Goal: Task Accomplishment & Management: Manage account settings

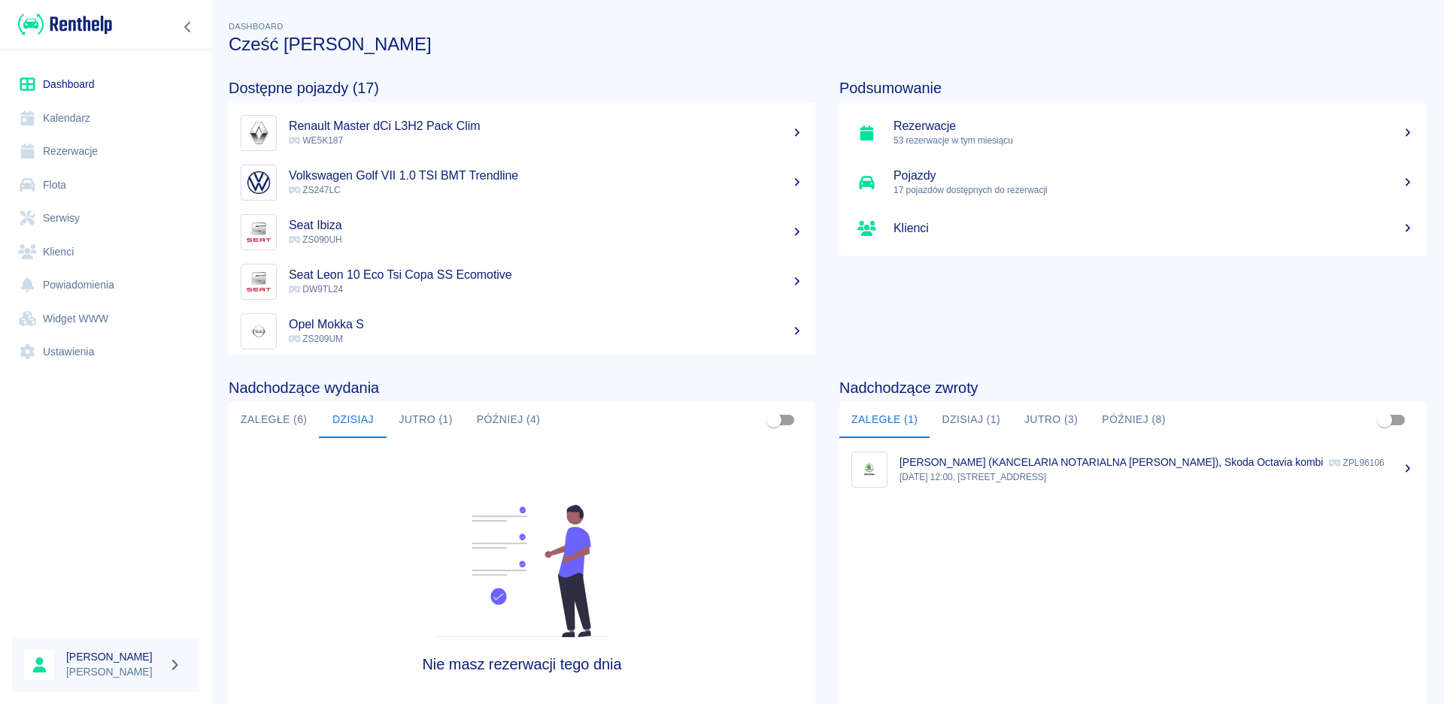
drag, startPoint x: 283, startPoint y: 423, endPoint x: 301, endPoint y: 435, distance: 22.1
click at [283, 423] on button "Zaległe (6)" at bounding box center [274, 420] width 90 height 36
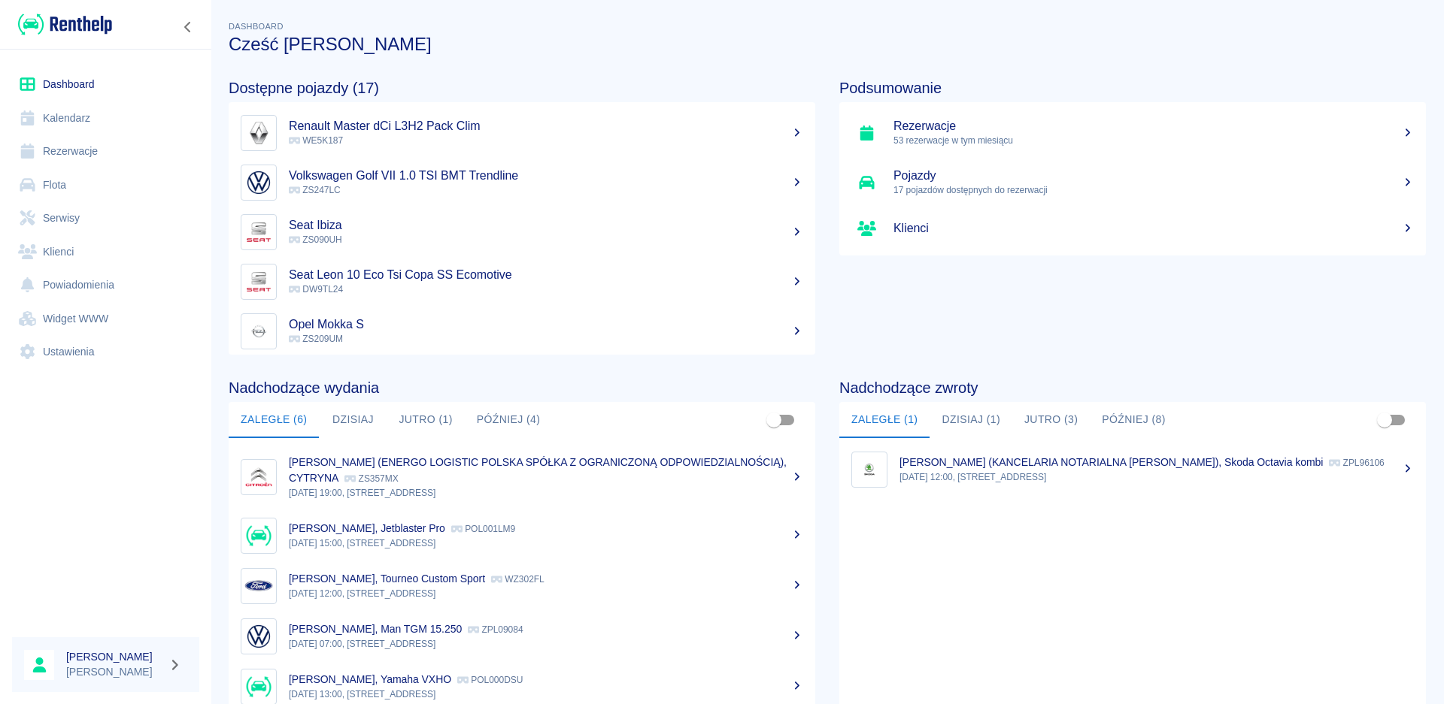
click at [446, 417] on button "Jutro (1)" at bounding box center [424, 420] width 77 height 36
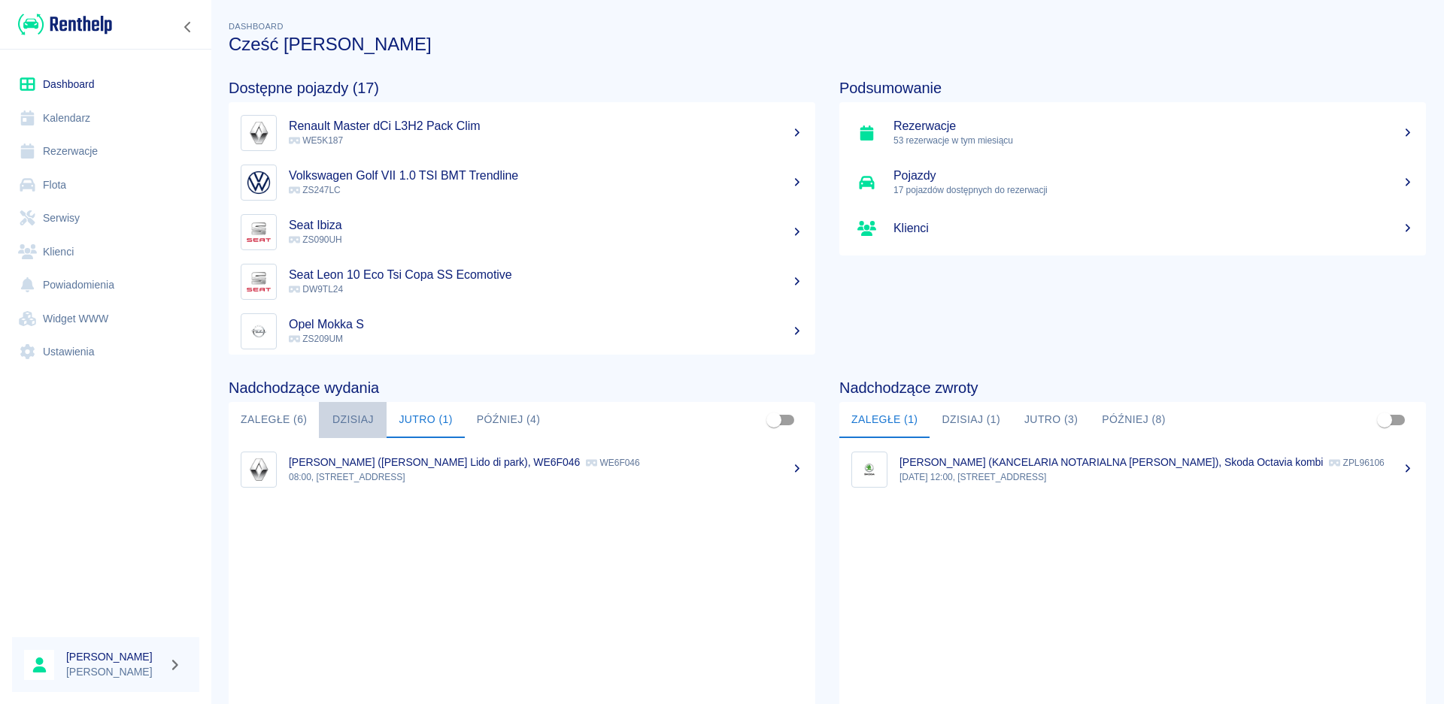
click at [350, 418] on button "Dzisiaj" at bounding box center [353, 420] width 68 height 36
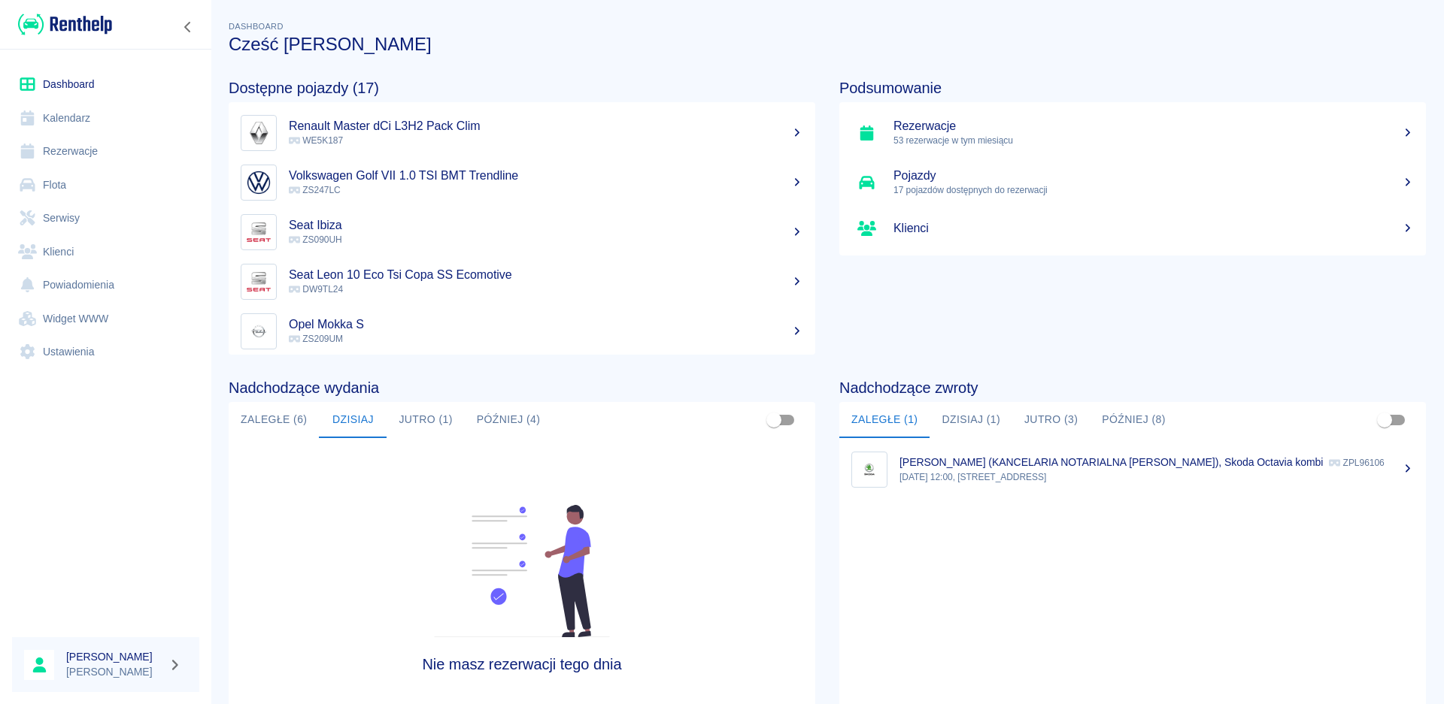
click at [931, 153] on link "Rezerwacje 53 rezerwacje w tym miesiącu" at bounding box center [1132, 133] width 586 height 50
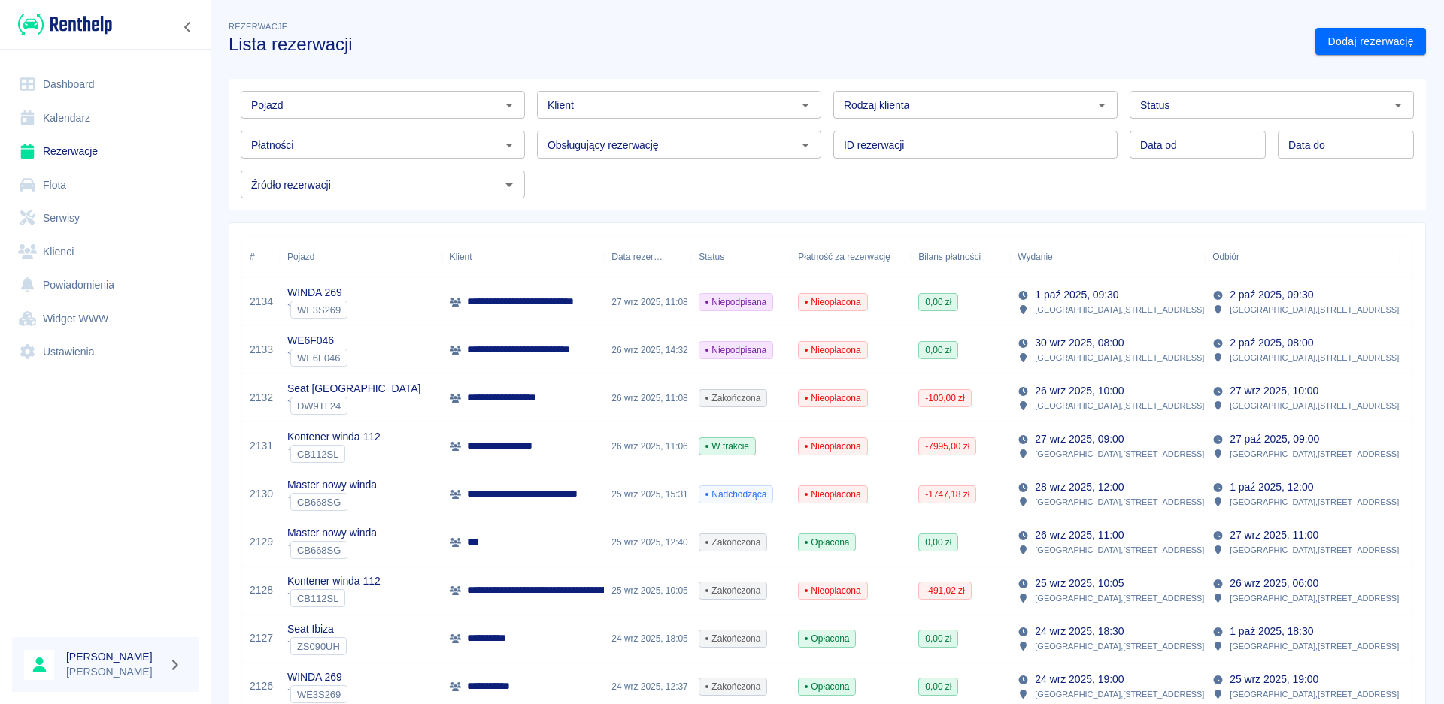
click at [417, 495] on div "Master nowy winda ` CB668SG" at bounding box center [361, 495] width 162 height 48
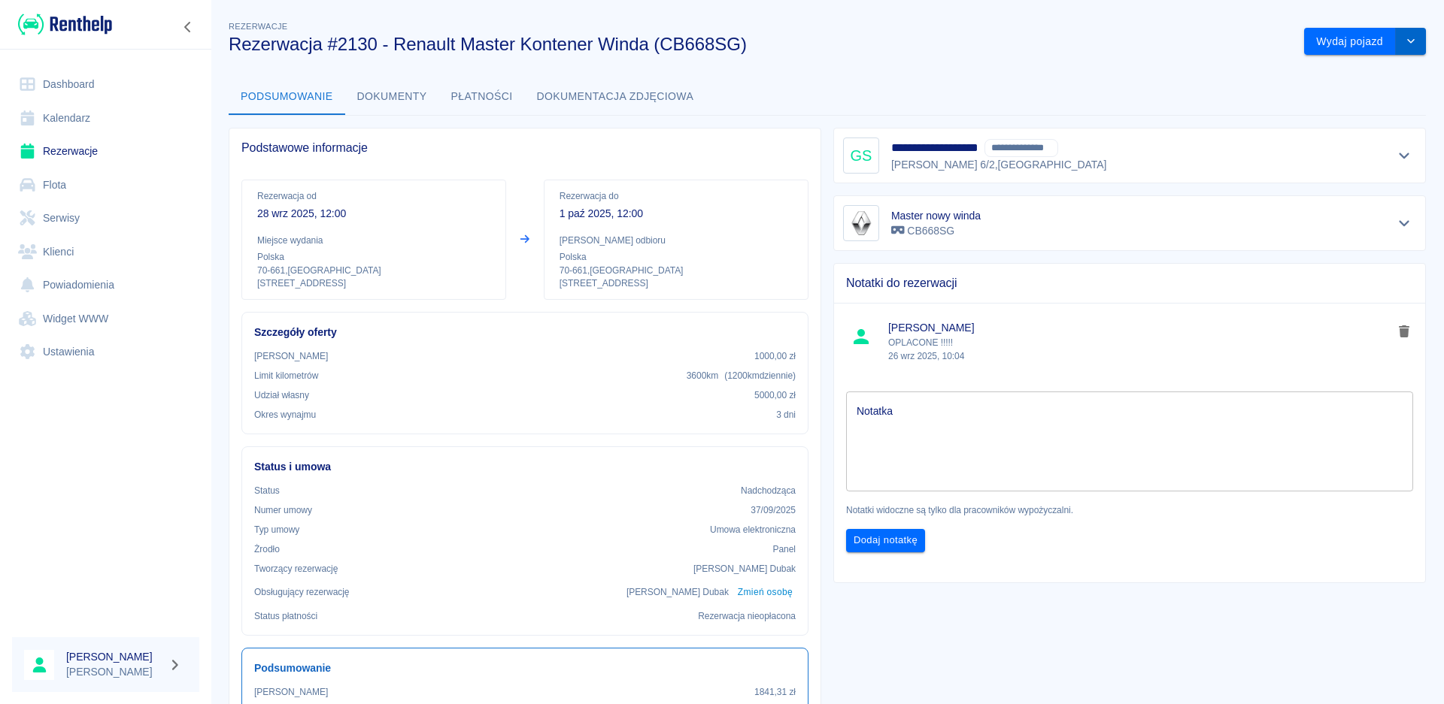
click at [1404, 37] on button "drop-down" at bounding box center [1410, 42] width 30 height 28
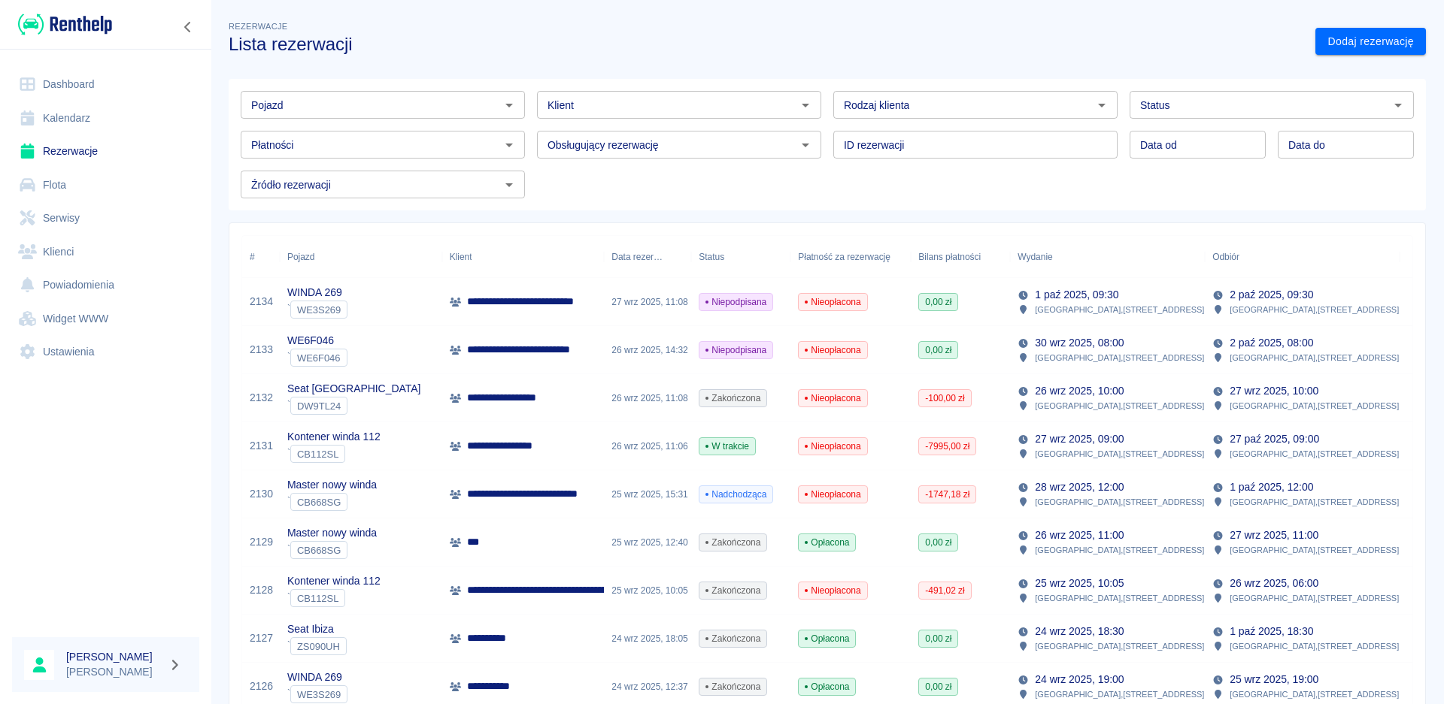
click at [423, 489] on div "Master nowy winda ` CB668SG" at bounding box center [361, 495] width 162 height 48
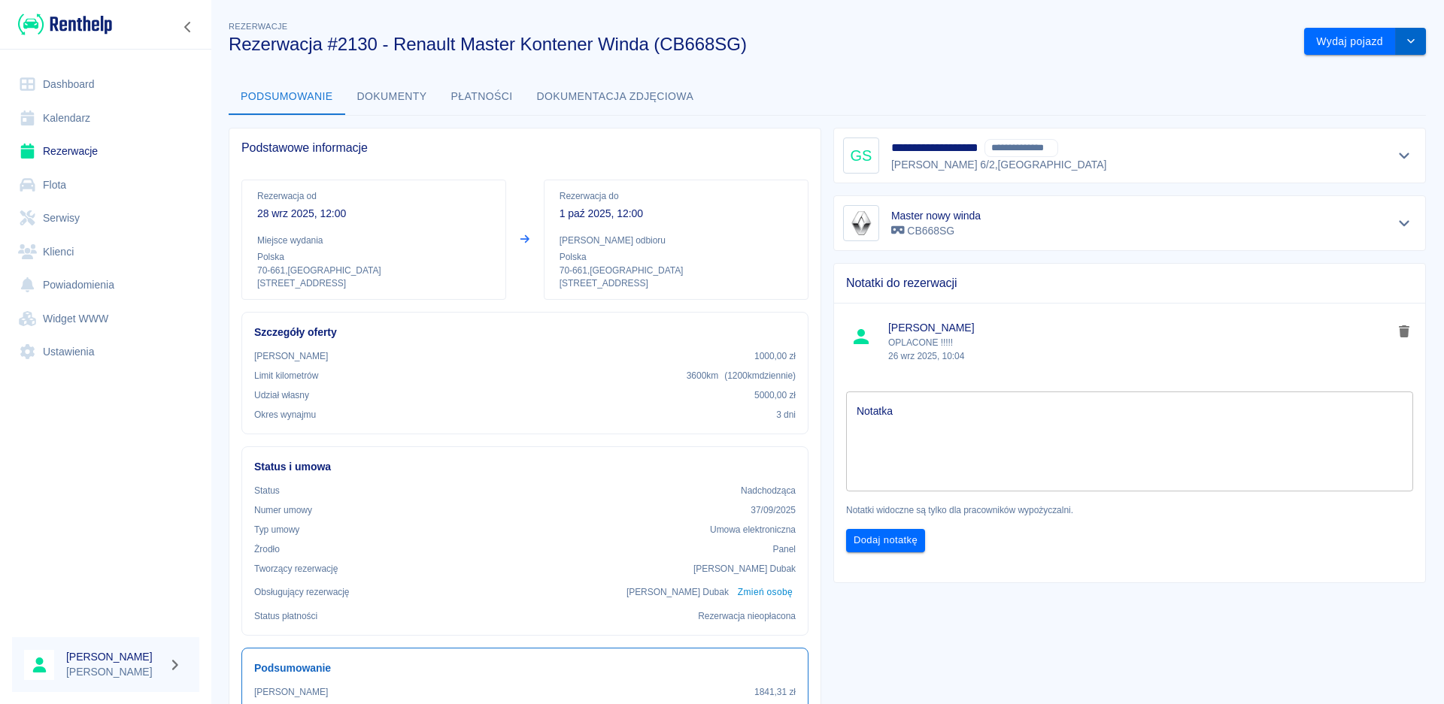
click at [1407, 41] on button "drop-down" at bounding box center [1410, 42] width 30 height 28
click at [504, 99] on button "Płatności" at bounding box center [482, 97] width 86 height 36
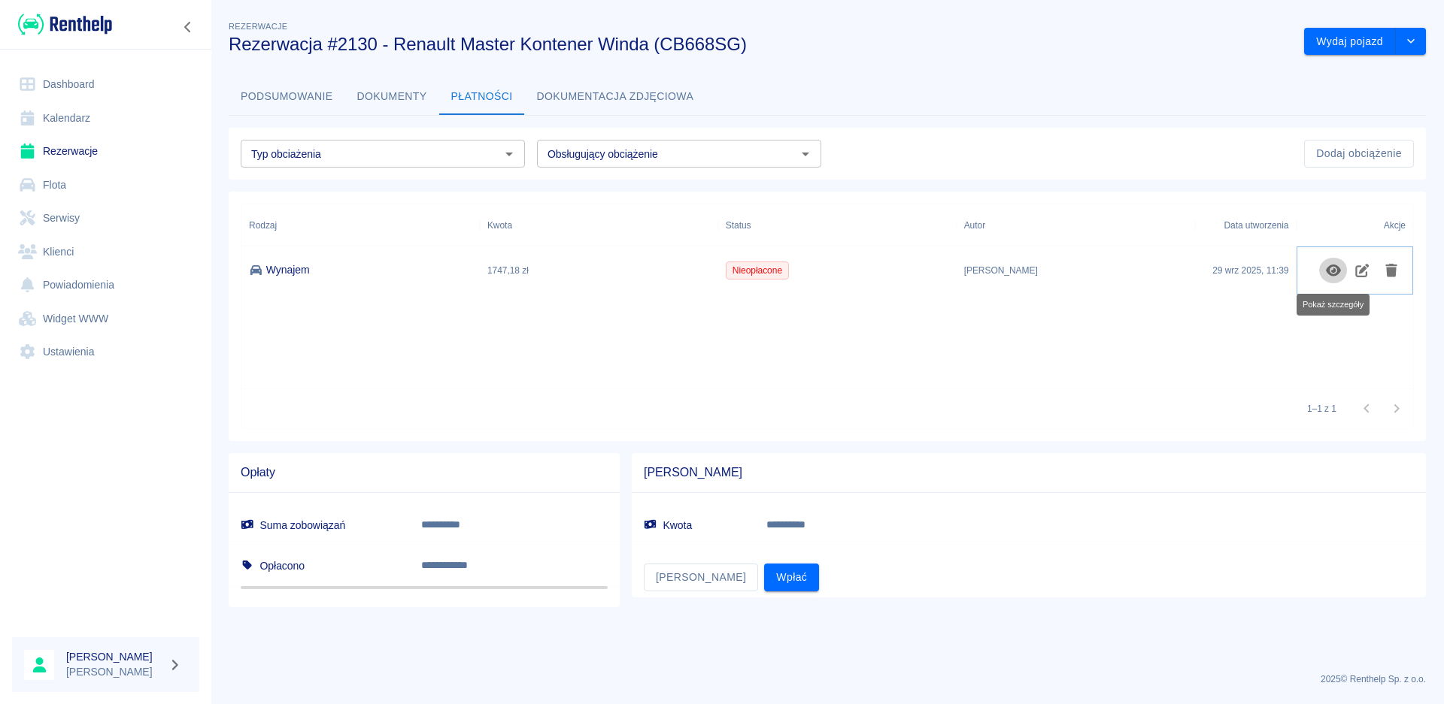
click at [1328, 270] on icon "Pokaż szczegóły" at bounding box center [1332, 271] width 15 height 12
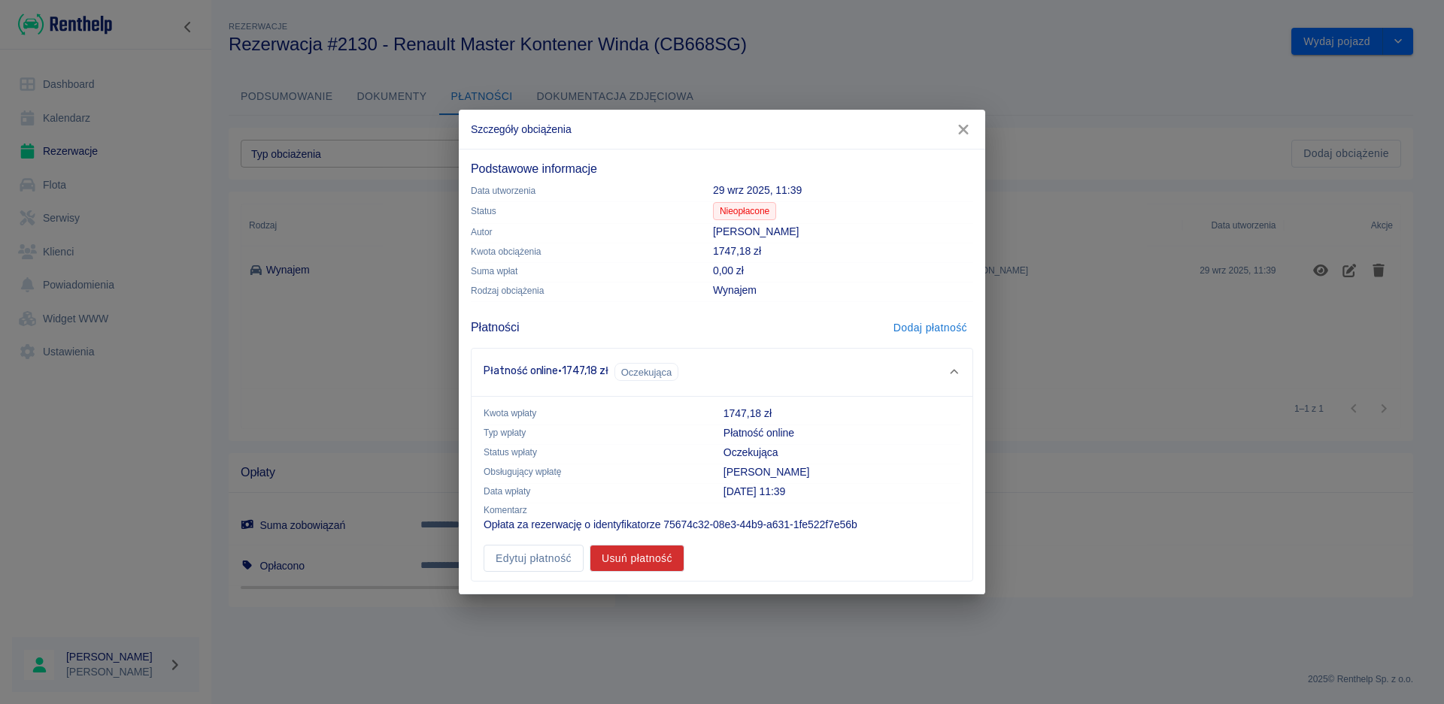
click at [936, 327] on button "Dodaj płatność" at bounding box center [930, 328] width 86 height 28
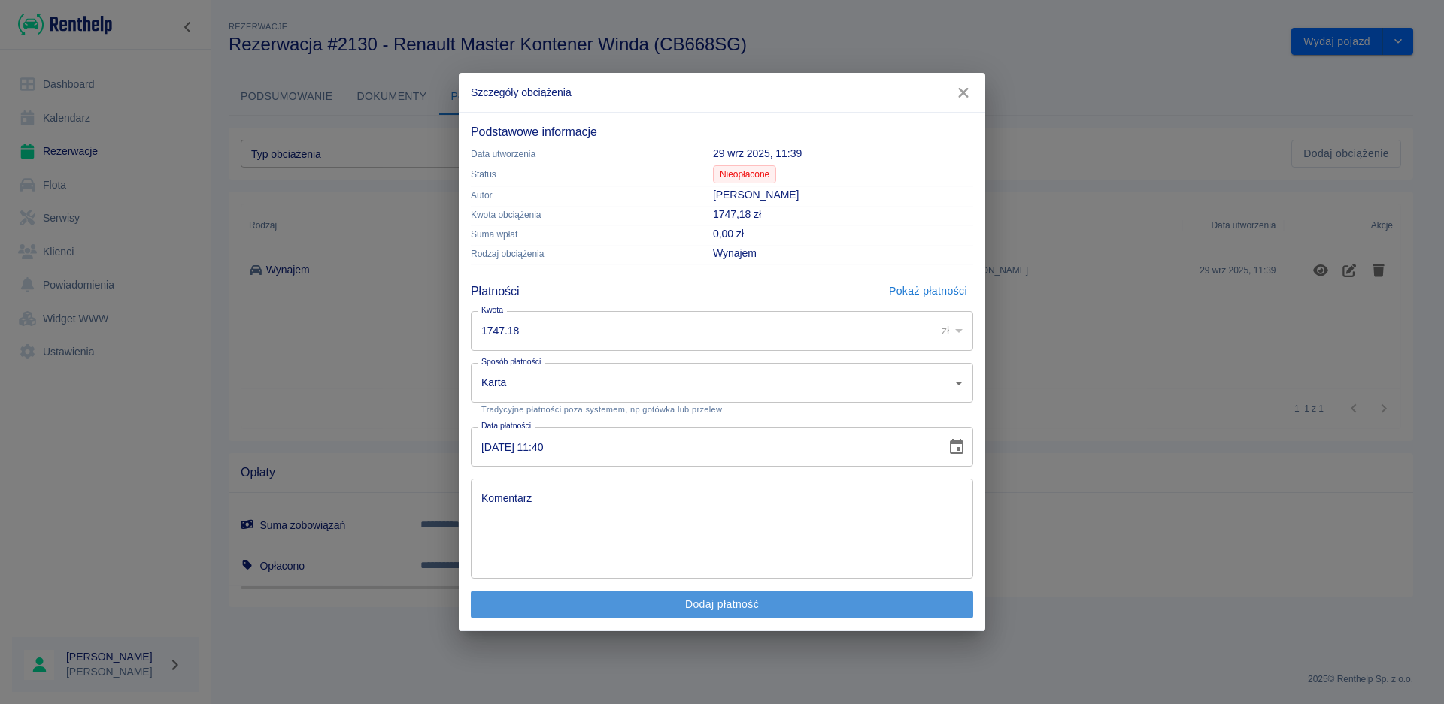
click at [660, 601] on button "Dodaj płatność" at bounding box center [722, 605] width 502 height 28
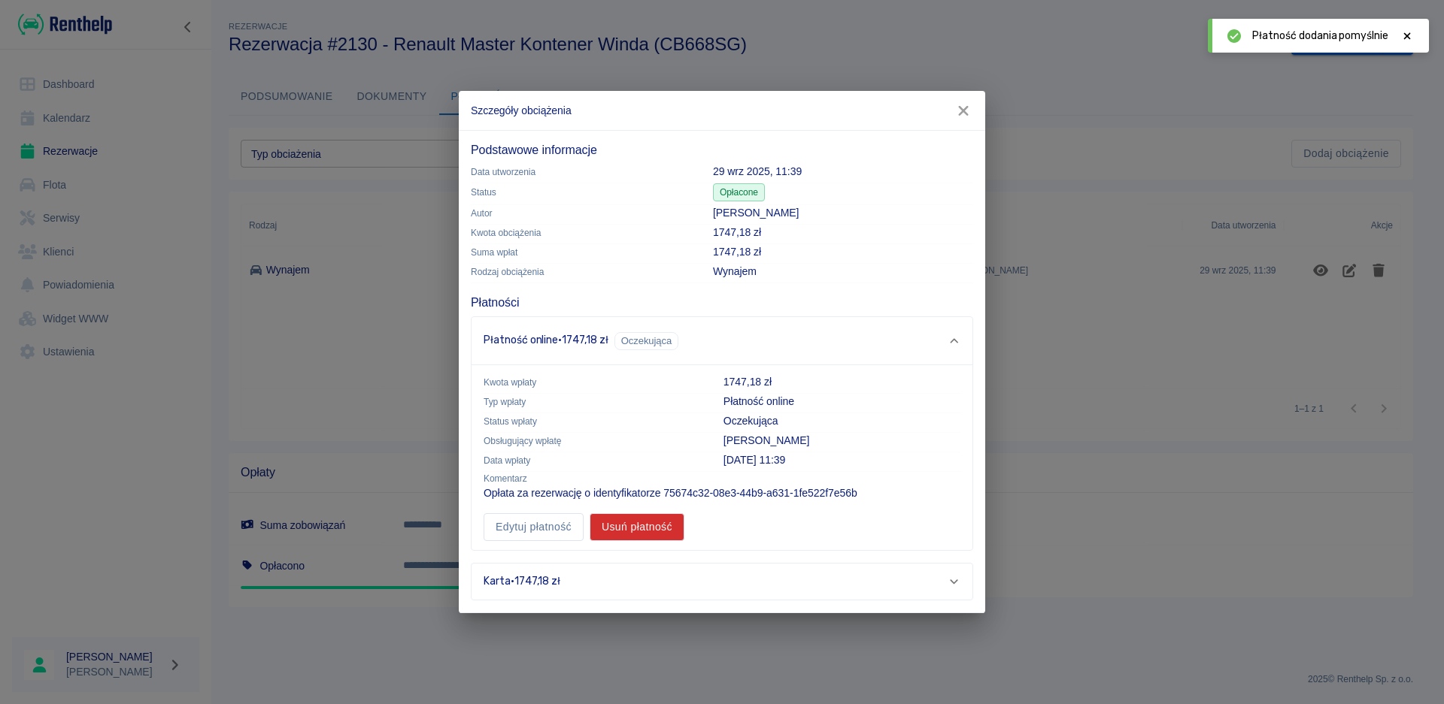
click at [962, 579] on div "Karta · 1747,18 zł" at bounding box center [721, 582] width 501 height 36
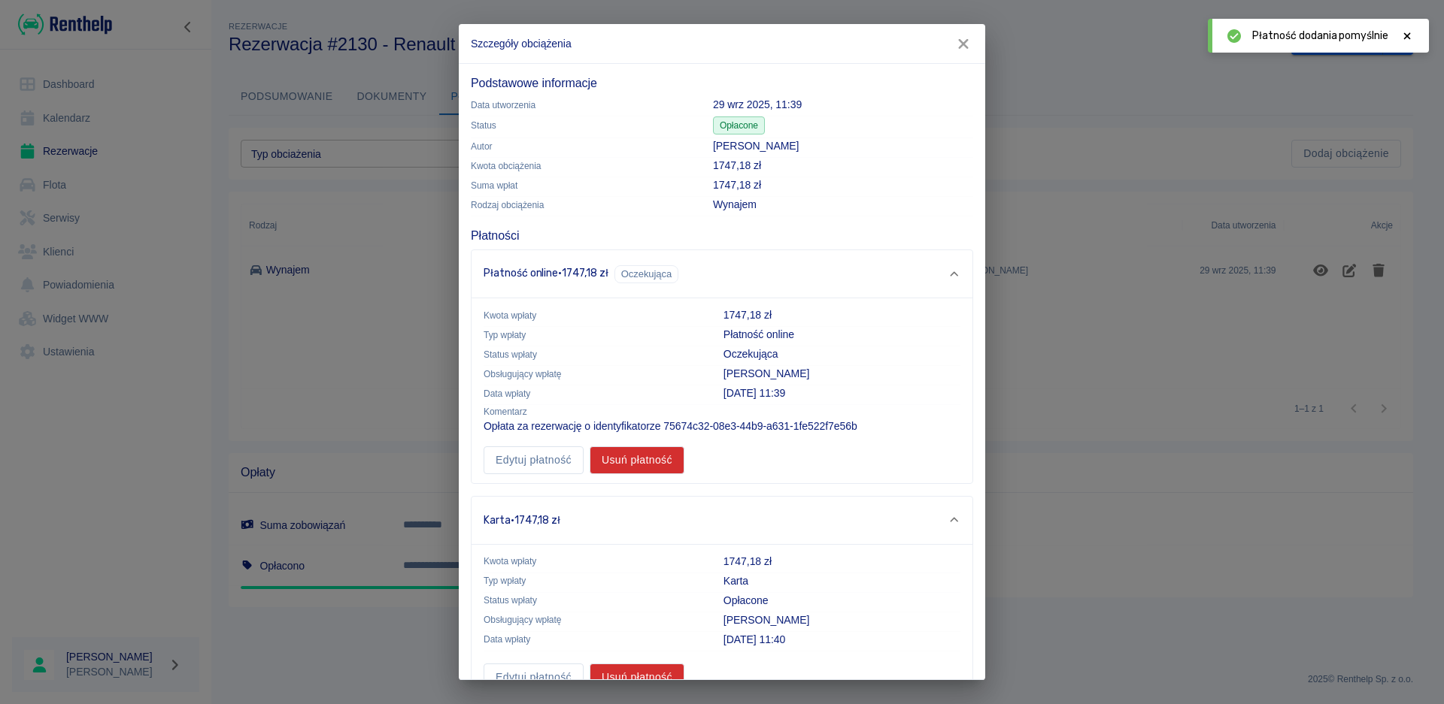
scroll to position [33, 0]
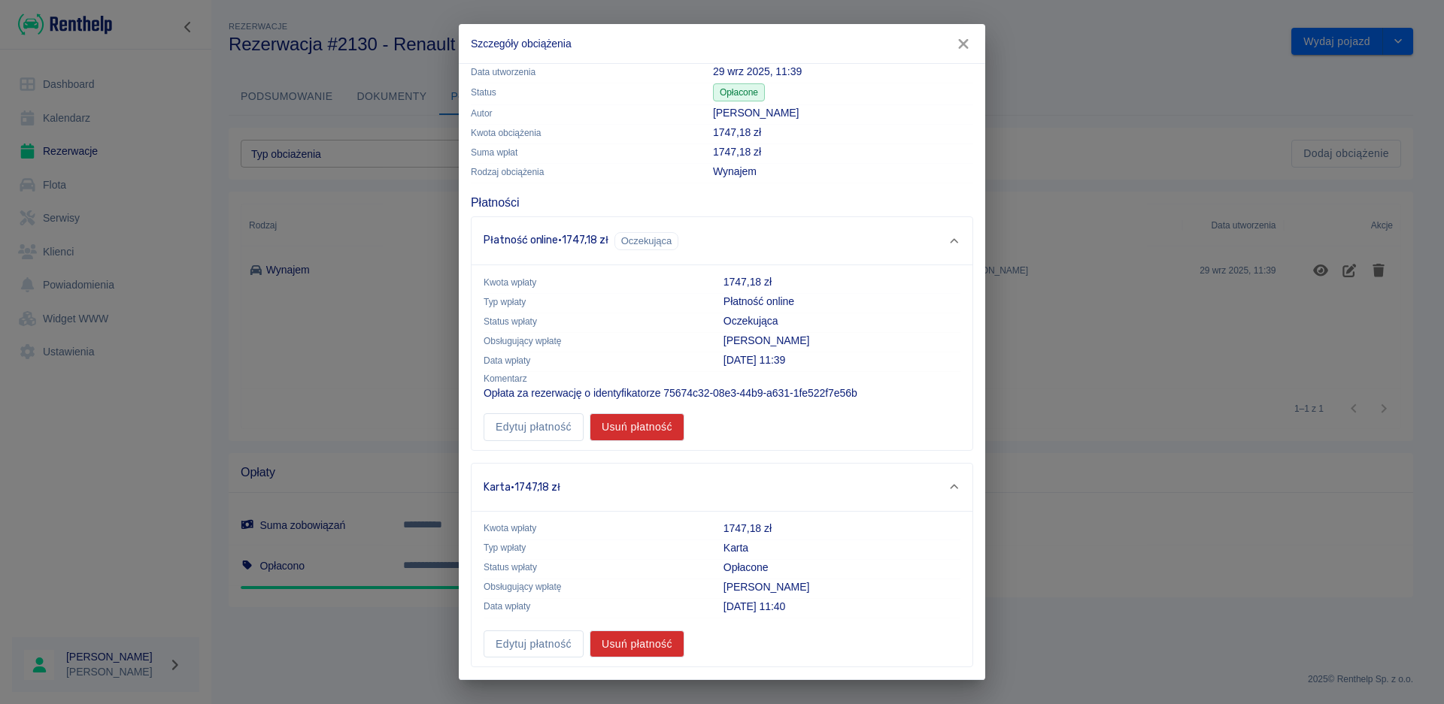
click at [947, 486] on icon at bounding box center [954, 487] width 14 height 11
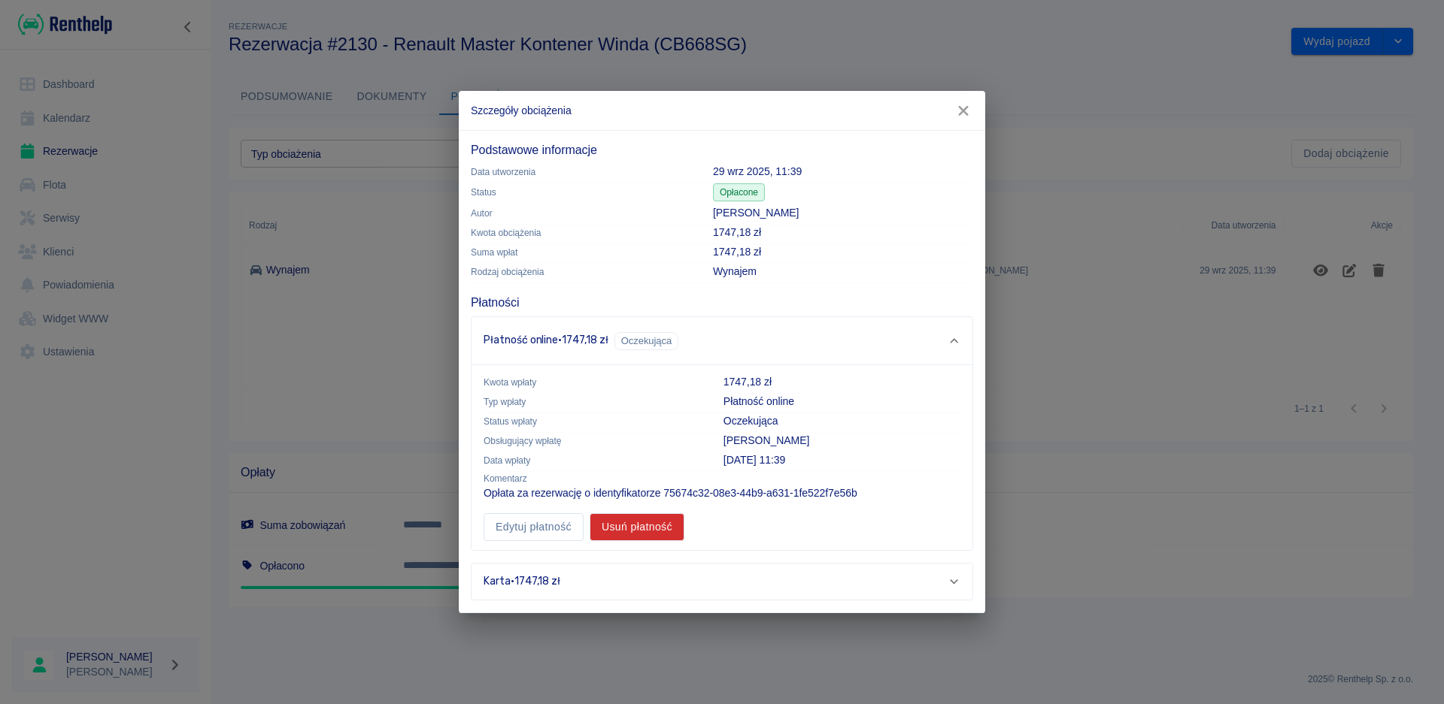
scroll to position [0, 0]
click at [969, 110] on icon "button" at bounding box center [963, 111] width 20 height 16
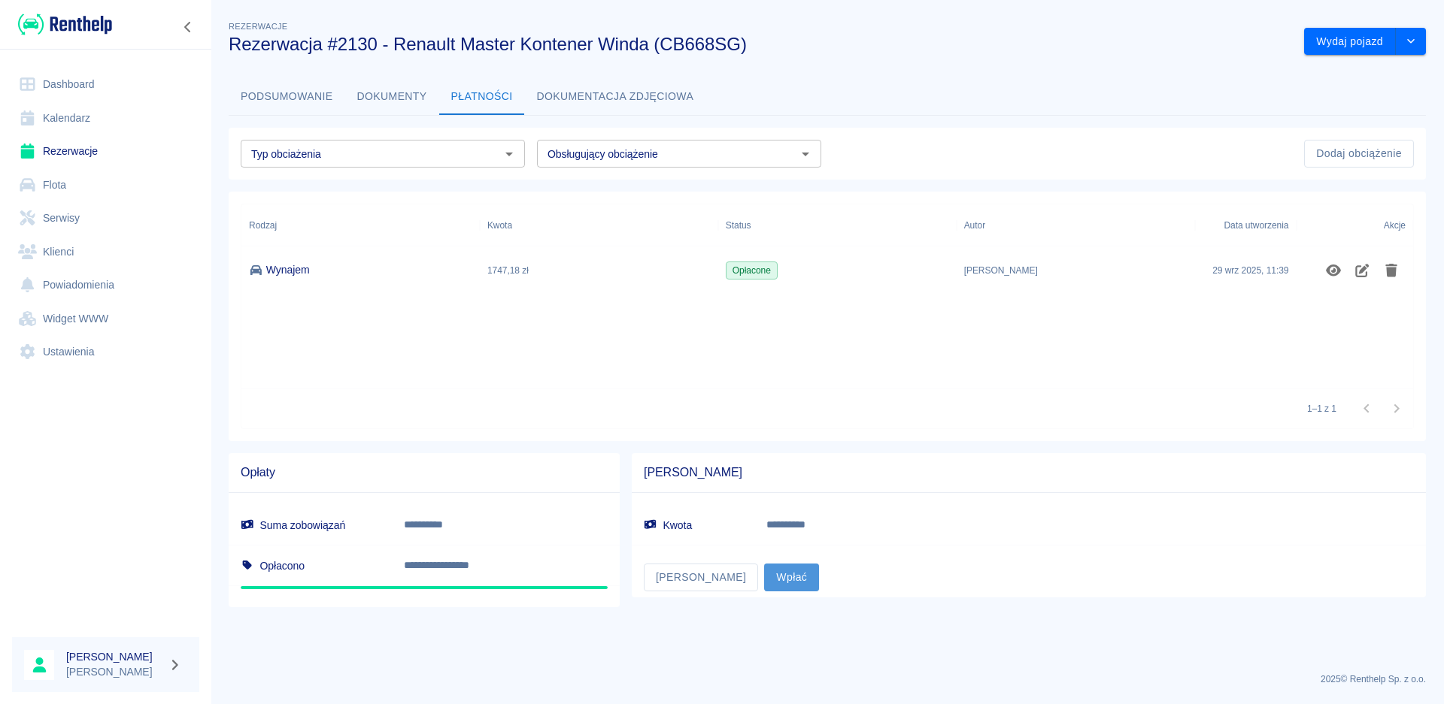
click at [764, 577] on button "Wpłać" at bounding box center [791, 578] width 55 height 28
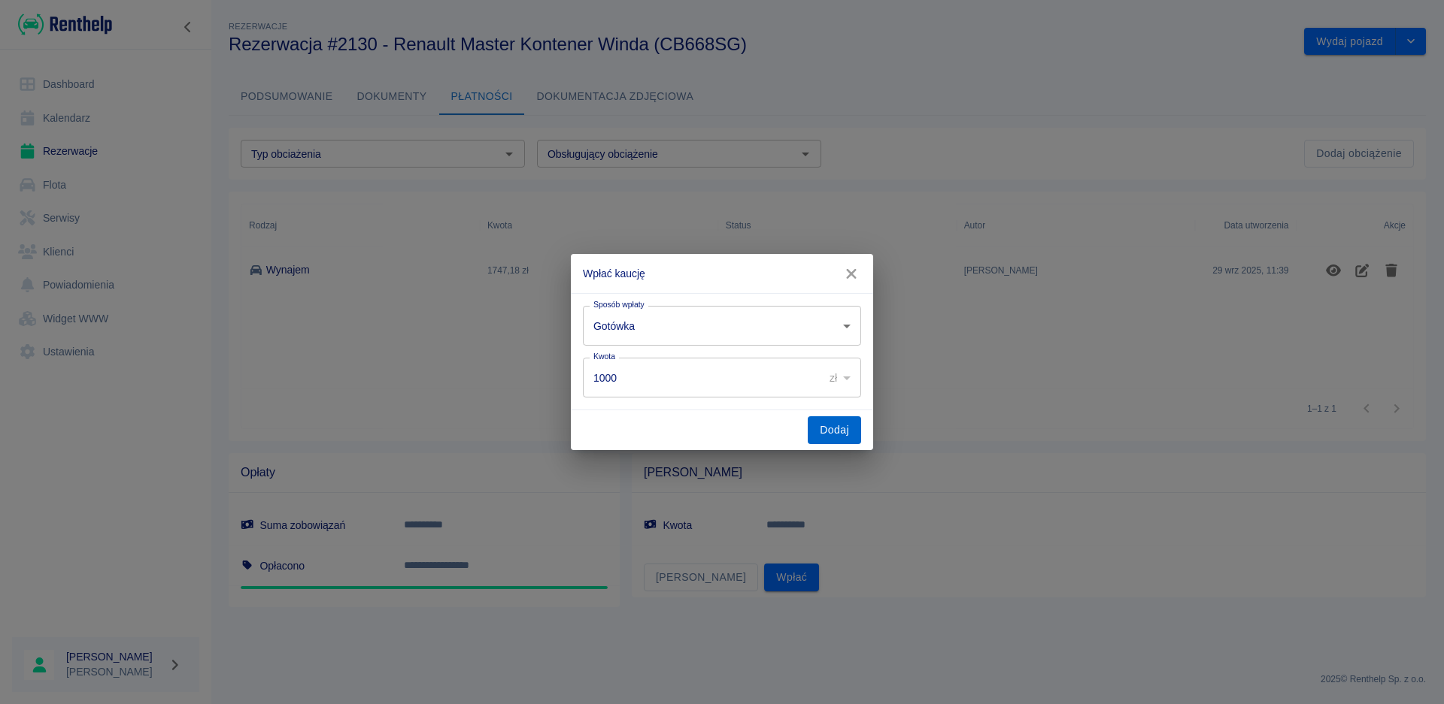
click at [820, 433] on button "Dodaj" at bounding box center [833, 431] width 53 height 28
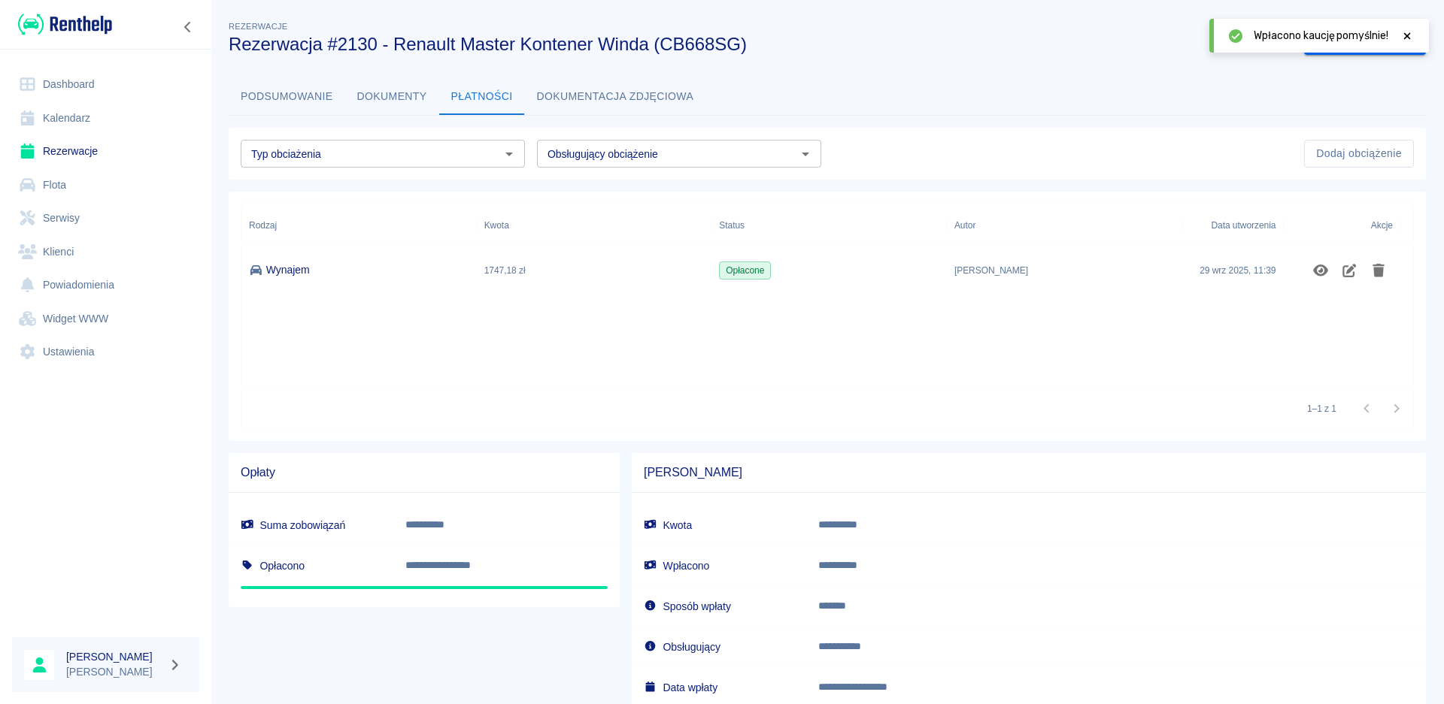
scroll to position [99, 0]
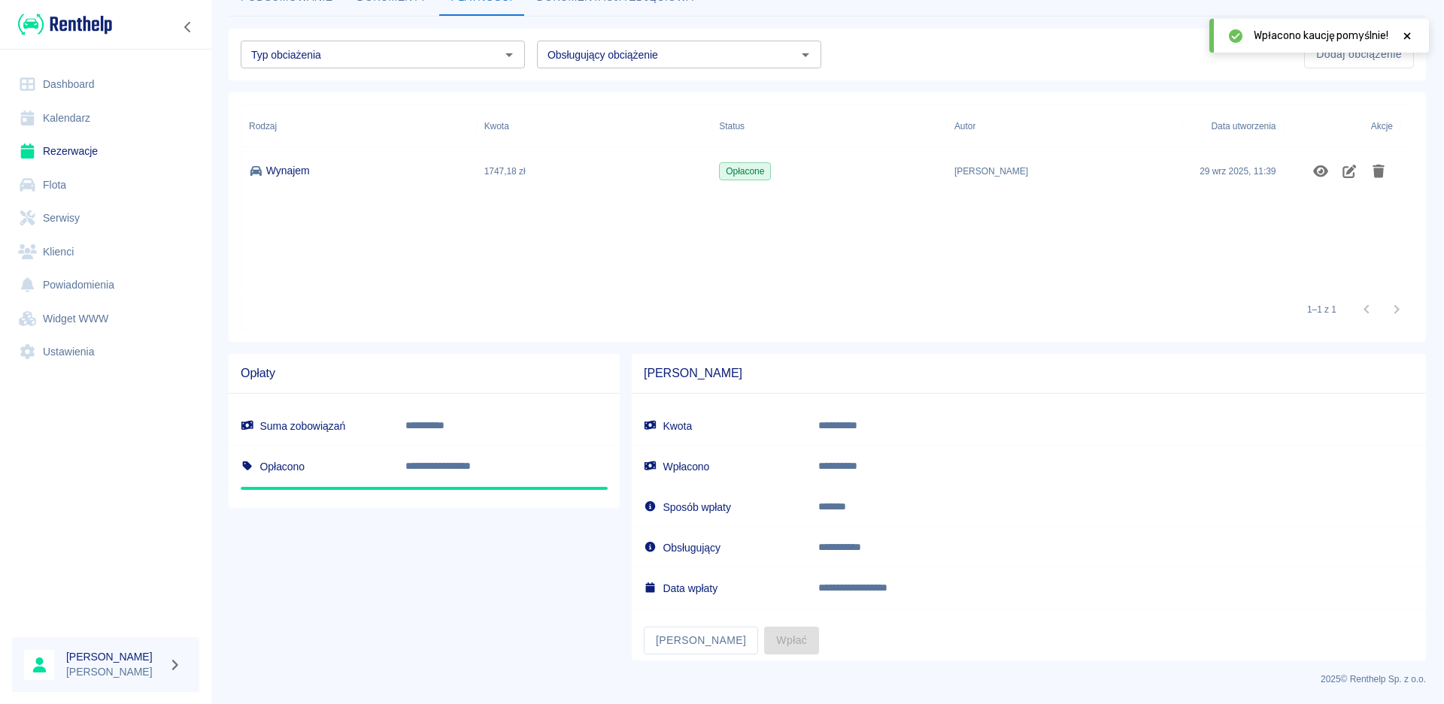
click at [1410, 33] on icon at bounding box center [1407, 35] width 7 height 7
click at [77, 82] on link "Dashboard" at bounding box center [105, 85] width 187 height 34
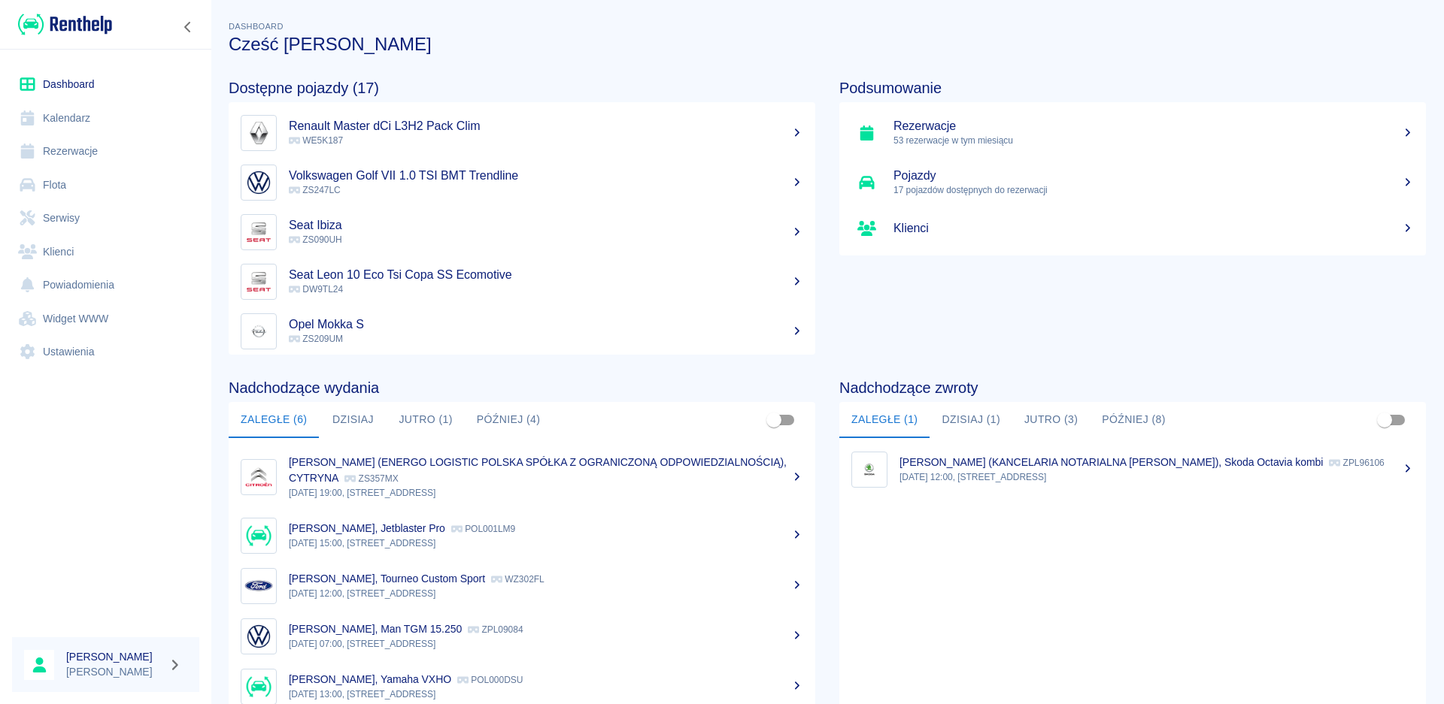
click at [942, 126] on h5 "Rezerwacje" at bounding box center [1153, 126] width 520 height 15
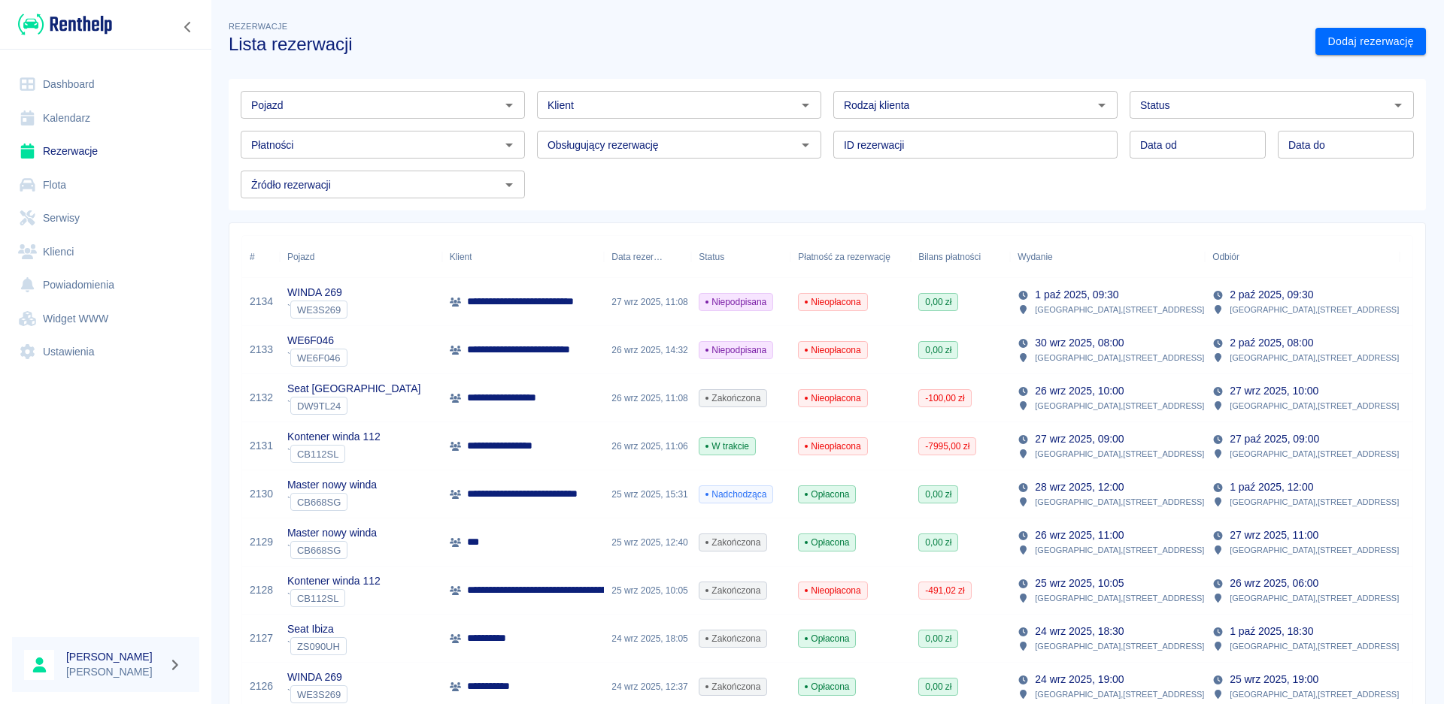
click at [71, 85] on link "Dashboard" at bounding box center [105, 85] width 187 height 34
